Goal: Information Seeking & Learning: Learn about a topic

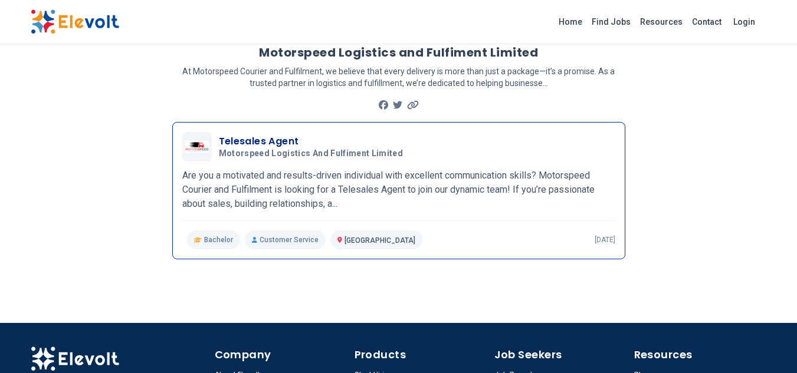
scroll to position [55, 0]
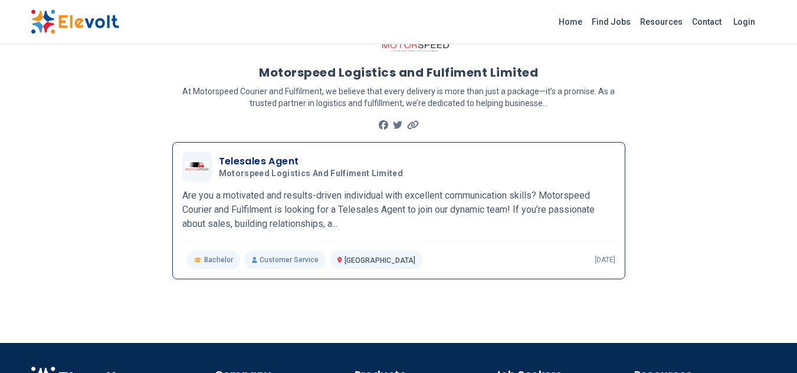
click at [261, 180] on div "Telesales Agent Motorspeed Logistics and Fulfiment Limited [DATE] [DATE]" at bounding box center [398, 166] width 433 height 29
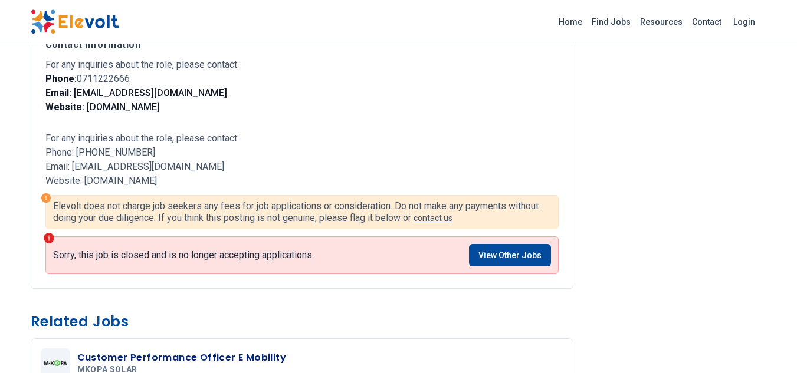
scroll to position [928, 0]
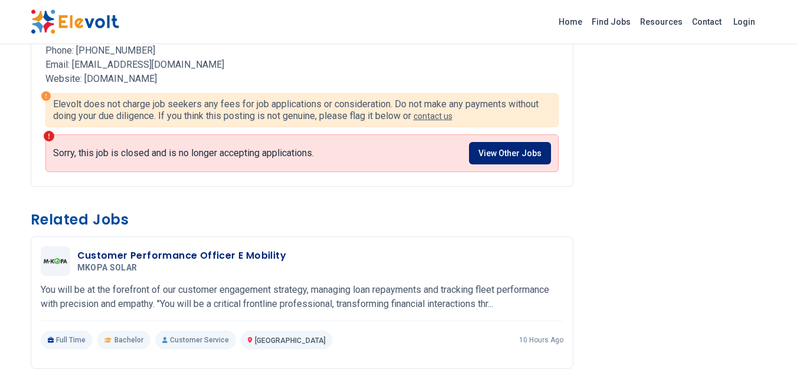
click at [530, 159] on link "View Other Jobs" at bounding box center [510, 153] width 82 height 22
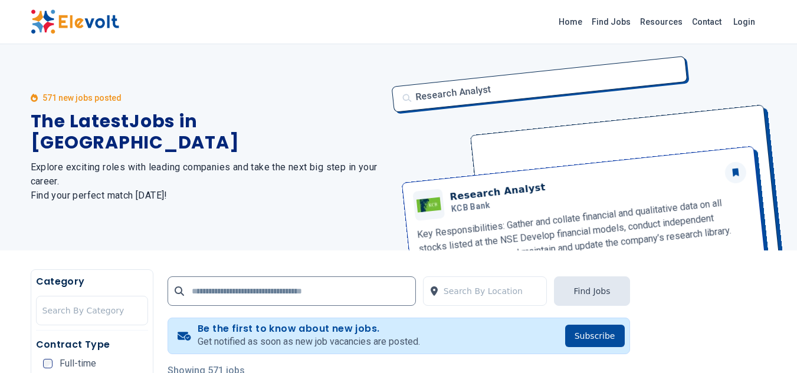
scroll to position [2492, 0]
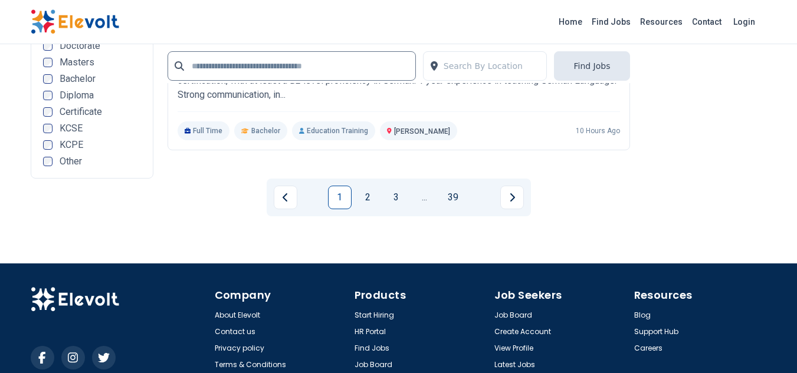
click at [97, 25] on img at bounding box center [75, 21] width 88 height 25
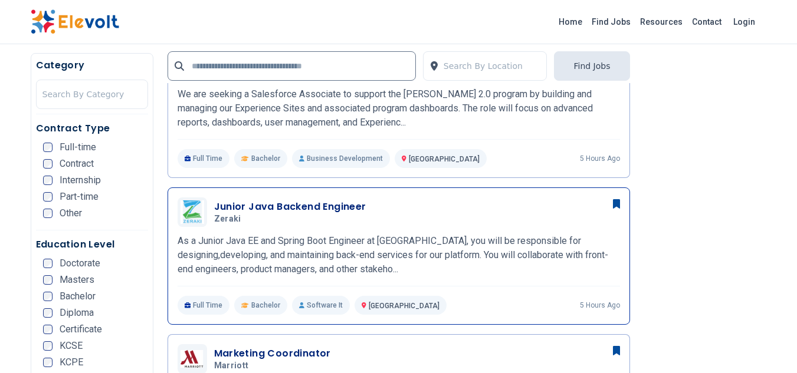
scroll to position [354, 0]
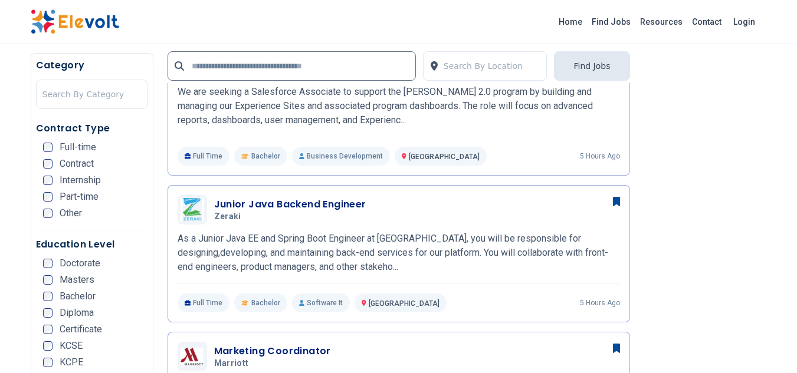
drag, startPoint x: 608, startPoint y: 221, endPoint x: 644, endPoint y: 192, distance: 46.5
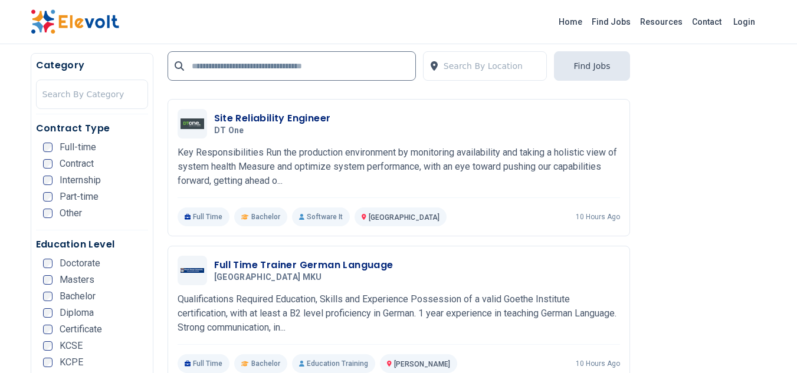
scroll to position [2343, 0]
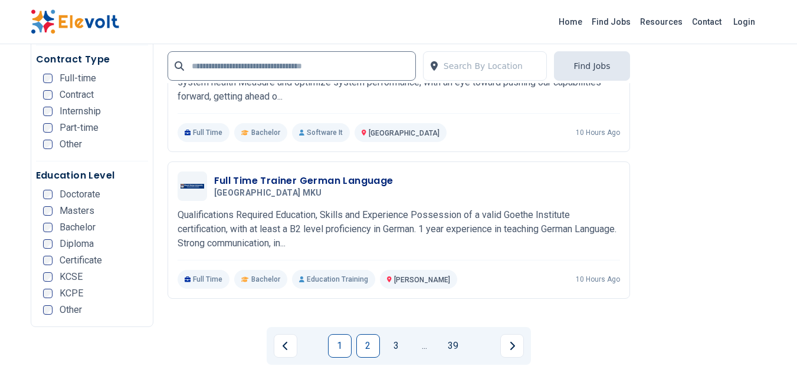
click at [379, 334] on link "2" at bounding box center [368, 346] width 24 height 24
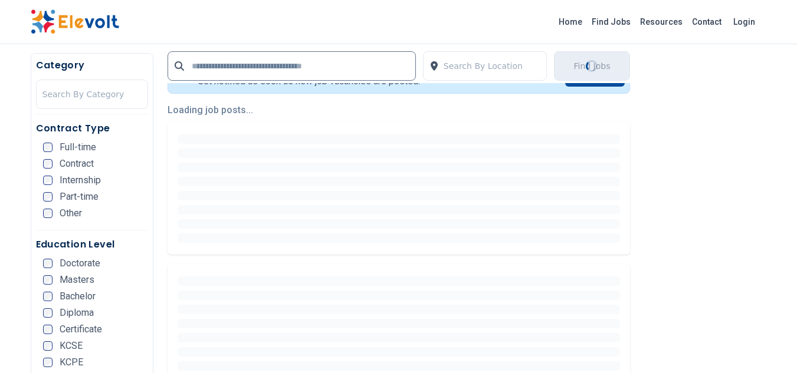
scroll to position [295, 0]
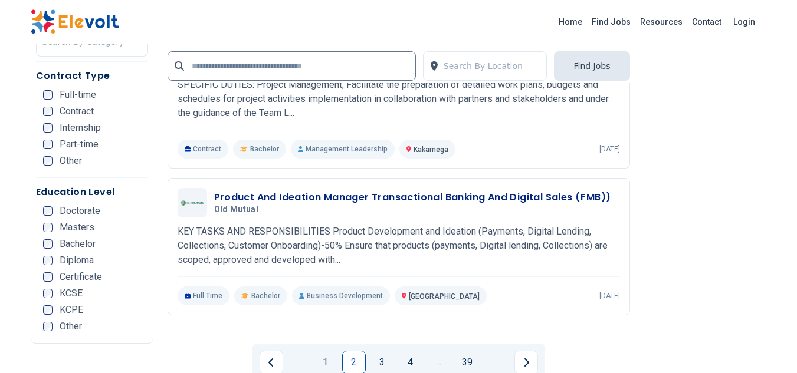
scroll to position [2332, 0]
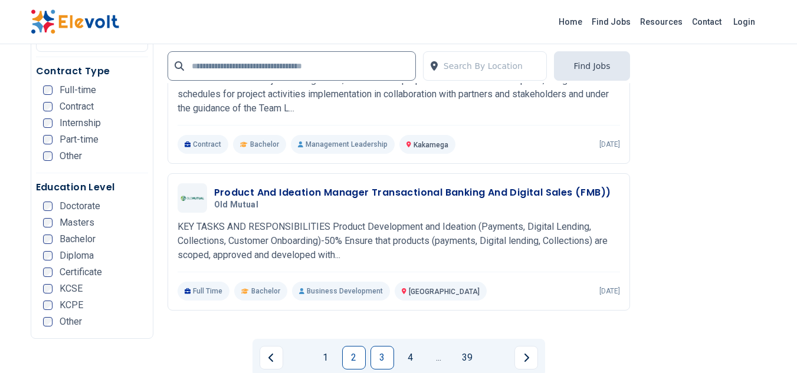
click at [386, 346] on link "3" at bounding box center [382, 358] width 24 height 24
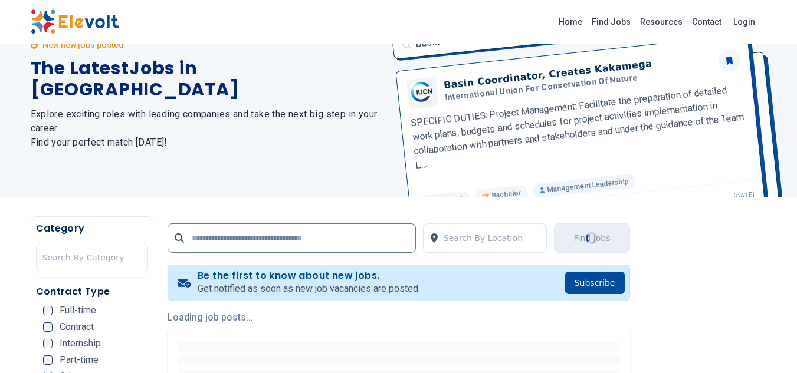
scroll to position [0, 0]
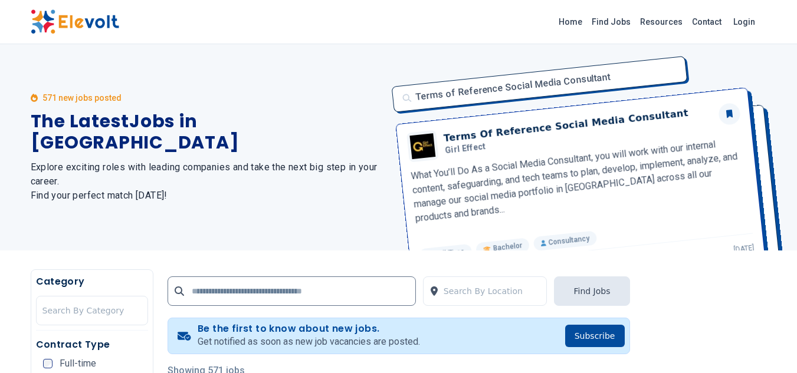
click at [795, 136] on div "571 new jobs posted The Latest Jobs in Kenya Explore exciting roles with leadin…" at bounding box center [398, 147] width 797 height 206
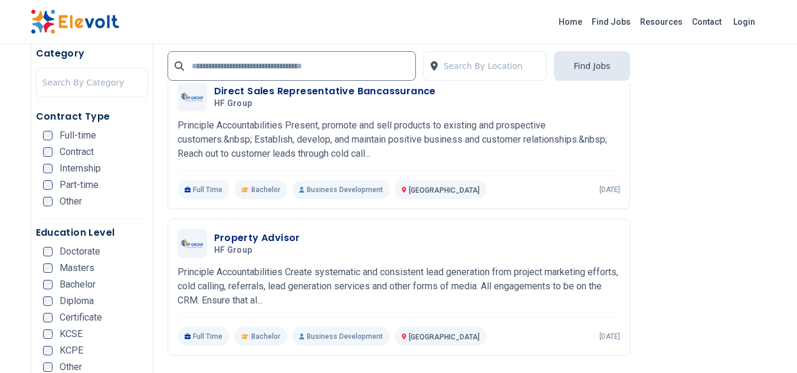
scroll to position [2334, 0]
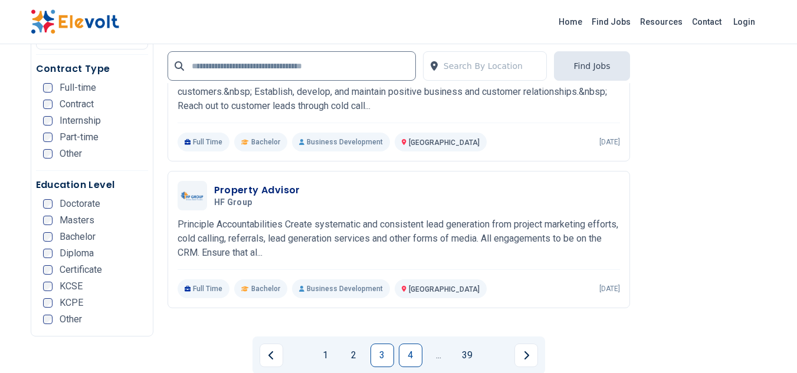
click at [411, 344] on link "4" at bounding box center [411, 356] width 24 height 24
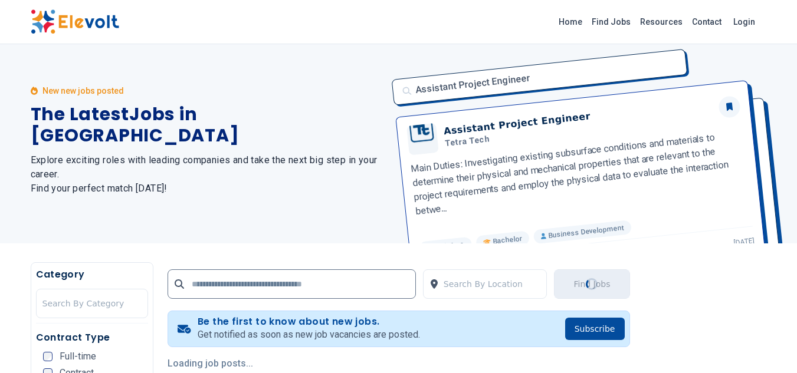
scroll to position [0, 0]
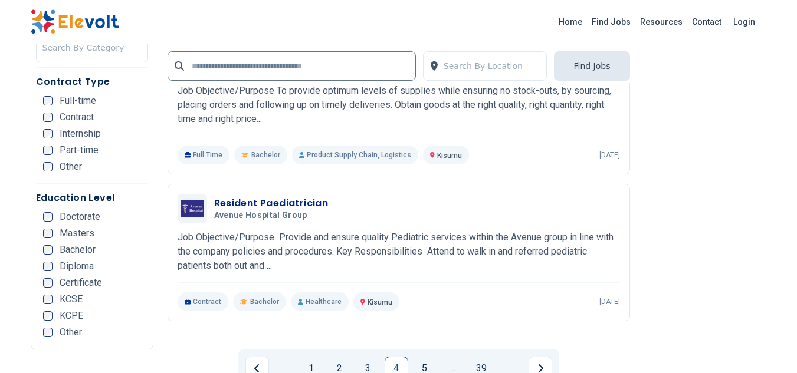
scroll to position [2336, 0]
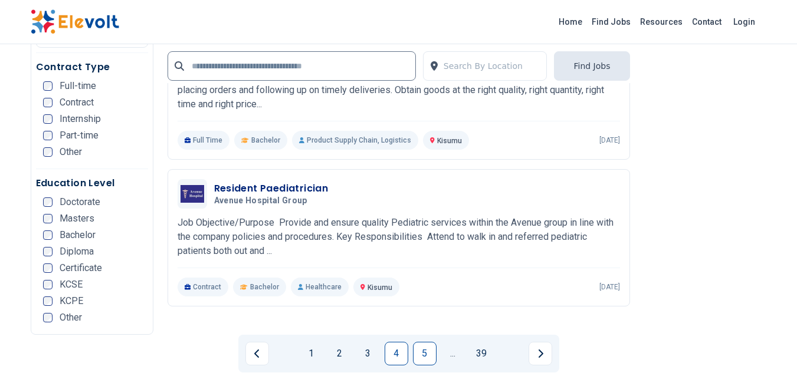
click at [429, 342] on link "5" at bounding box center [425, 354] width 24 height 24
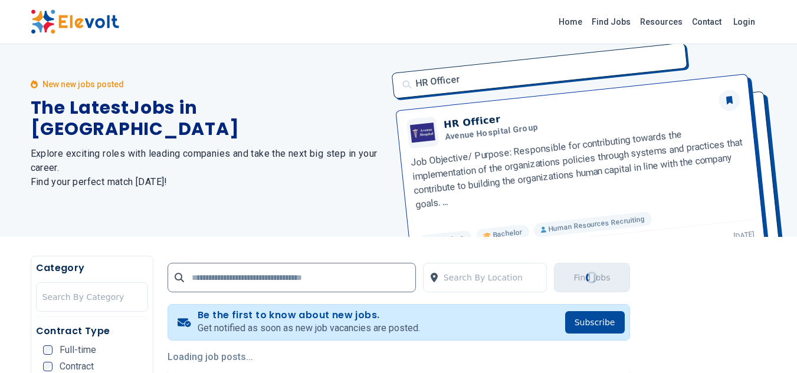
scroll to position [0, 0]
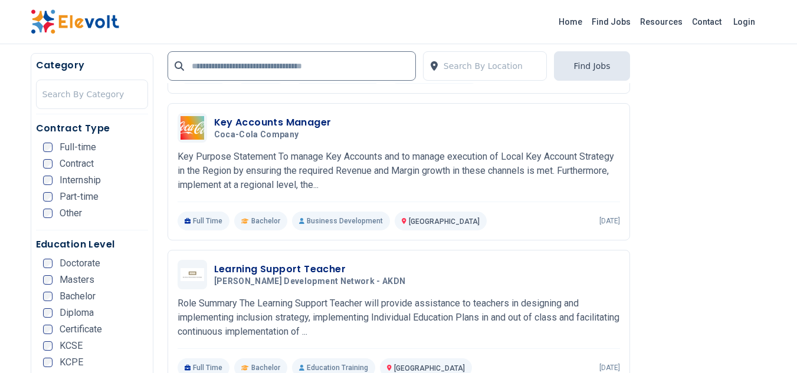
scroll to position [1801, 0]
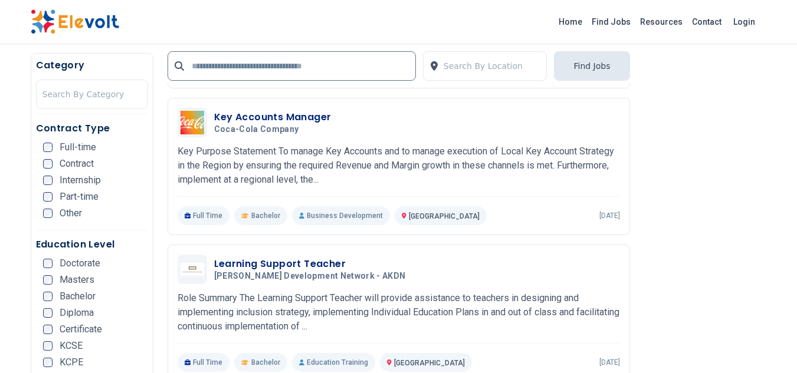
click at [90, 24] on img at bounding box center [75, 21] width 88 height 25
